Goal: Task Accomplishment & Management: Manage account settings

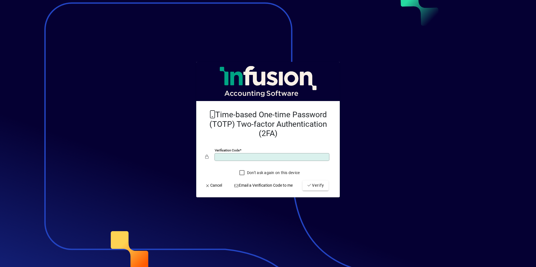
type input "******"
click at [302, 181] on button "Verify" at bounding box center [315, 186] width 26 height 10
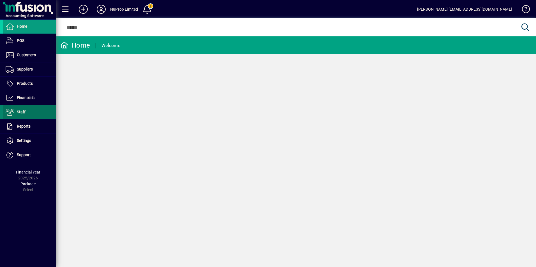
click at [21, 115] on span "Staff" at bounding box center [14, 112] width 23 height 7
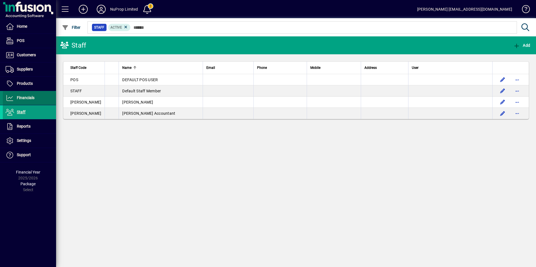
click at [22, 100] on span "Financials" at bounding box center [26, 98] width 18 height 4
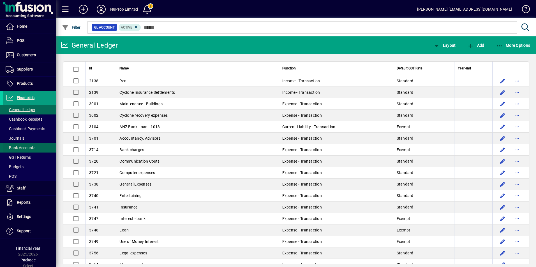
click at [21, 147] on span "Bank Accounts" at bounding box center [21, 148] width 30 height 4
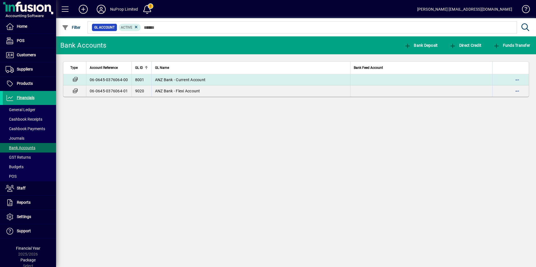
click at [203, 80] on span "ANZ Bank - Current Account" at bounding box center [180, 80] width 51 height 4
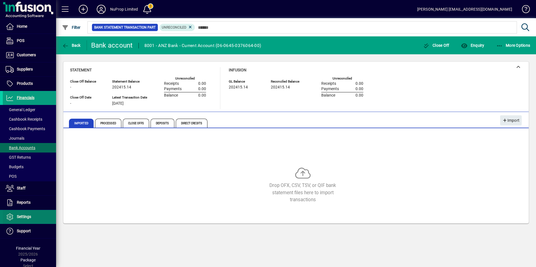
click at [24, 214] on span "Settings" at bounding box center [17, 217] width 28 height 7
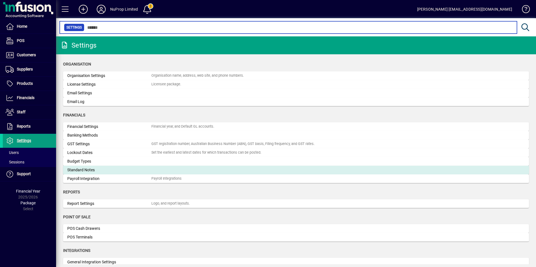
scroll to position [168, 0]
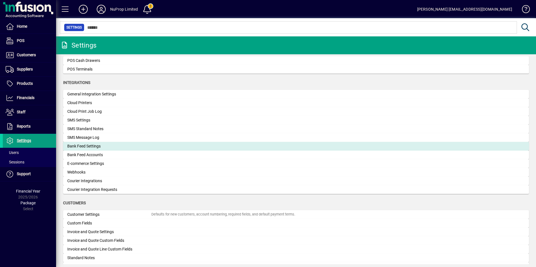
click at [90, 147] on div "Bank Feed Settings" at bounding box center [109, 146] width 84 height 6
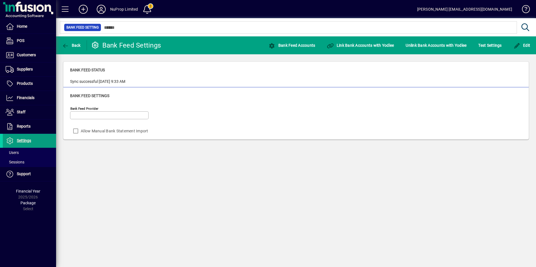
type input "******"
click at [98, 9] on icon at bounding box center [101, 9] width 11 height 9
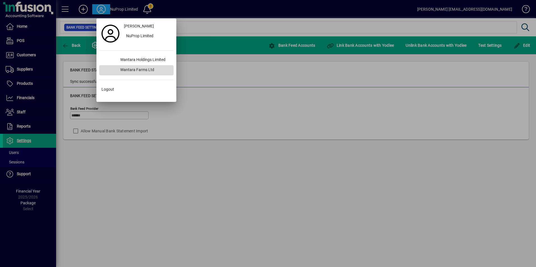
click at [149, 69] on div "Wantara Farms Ltd" at bounding box center [145, 70] width 58 height 10
